Goal: Check status: Check status

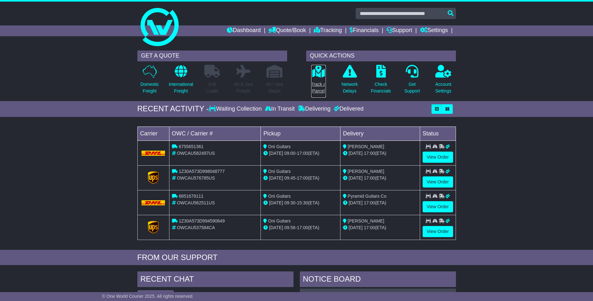
click at [317, 86] on p "Track a Parcel" at bounding box center [318, 87] width 15 height 13
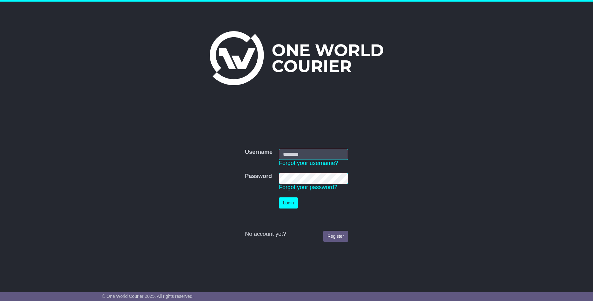
click at [309, 149] on input "Username" at bounding box center [313, 154] width 69 height 11
type input "**********"
click at [285, 203] on button "Login" at bounding box center [288, 202] width 19 height 11
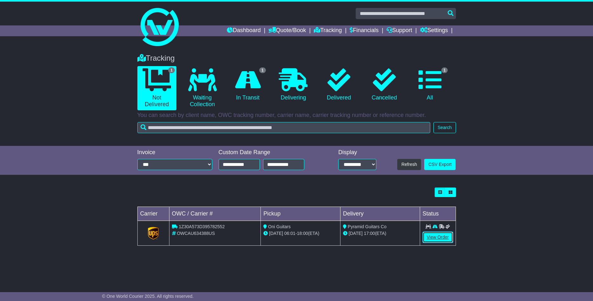
click at [433, 236] on link "View Order" at bounding box center [438, 236] width 30 height 11
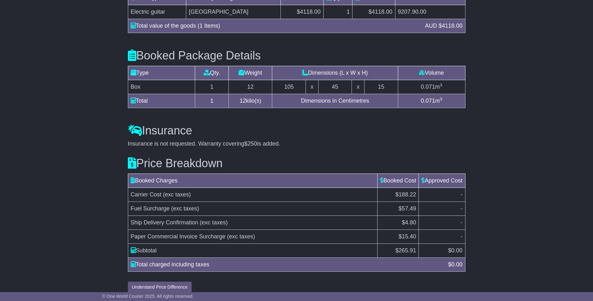
scroll to position [581, 0]
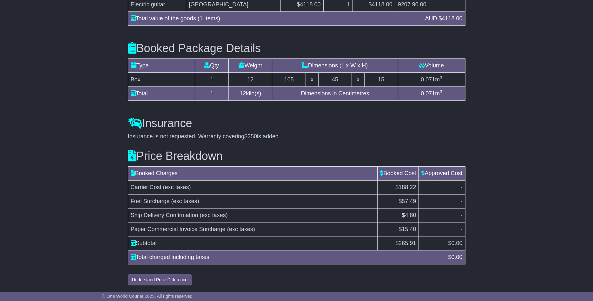
drag, startPoint x: 491, startPoint y: 160, endPoint x: 484, endPoint y: 162, distance: 7.5
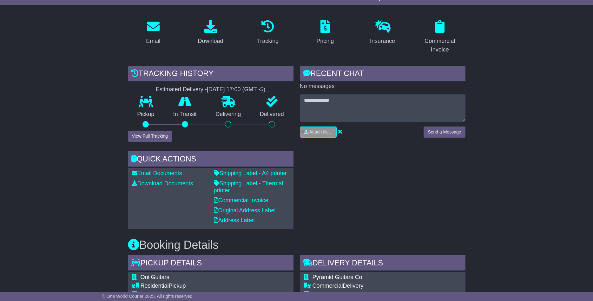
scroll to position [95, 0]
